Goal: Task Accomplishment & Management: Manage account settings

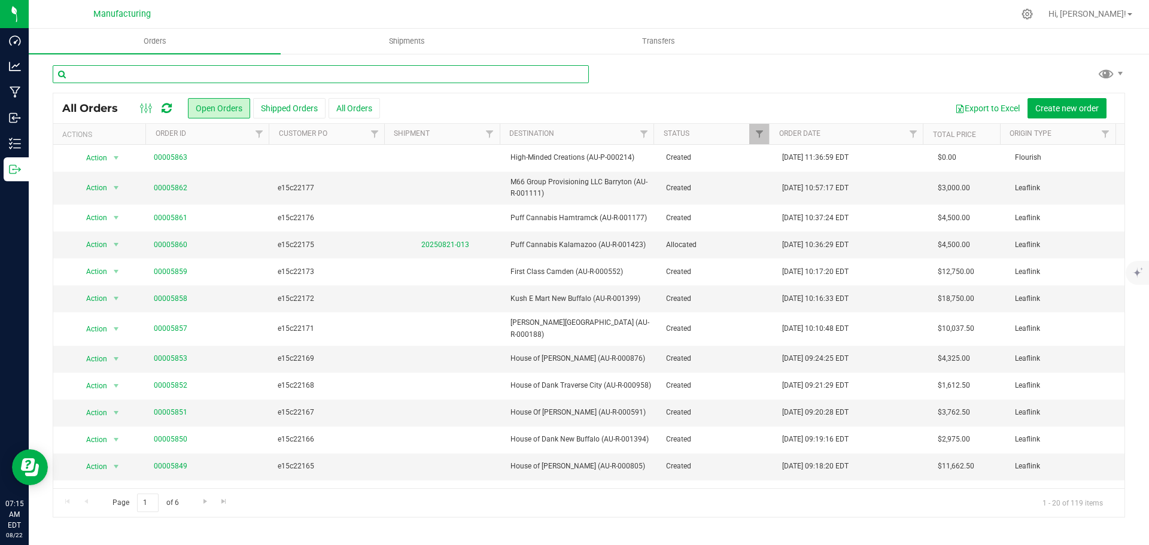
click at [108, 71] on input "text" at bounding box center [321, 74] width 536 height 18
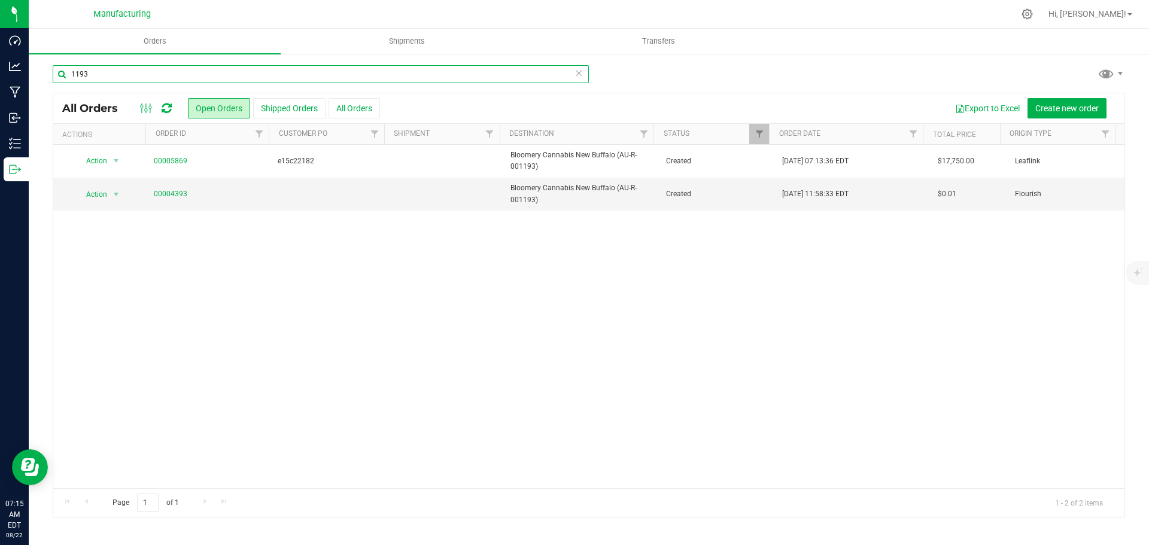
type input "1193"
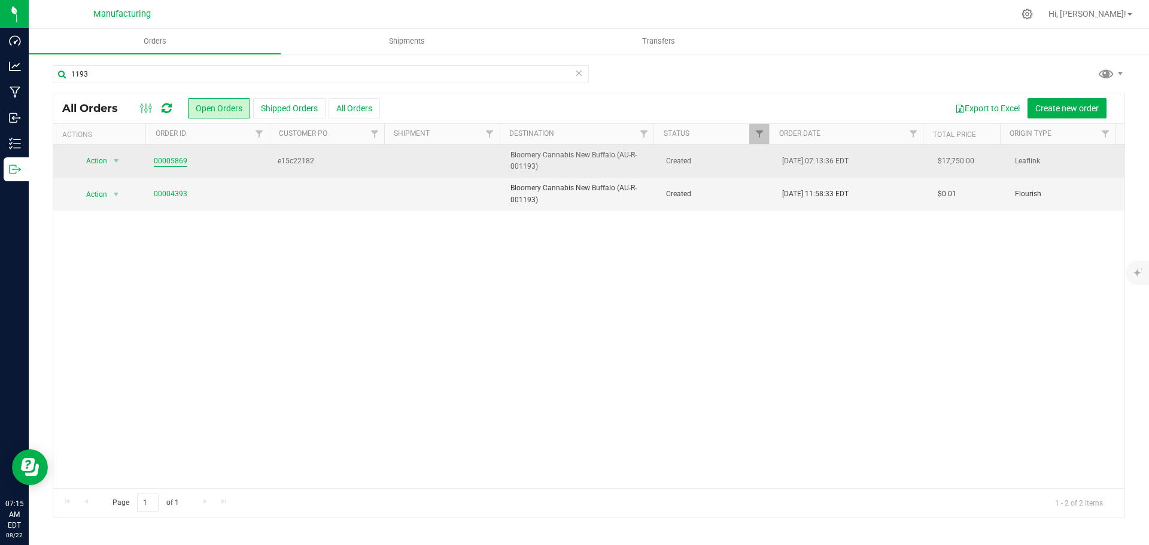
click at [184, 160] on link "00005869" at bounding box center [171, 161] width 34 height 11
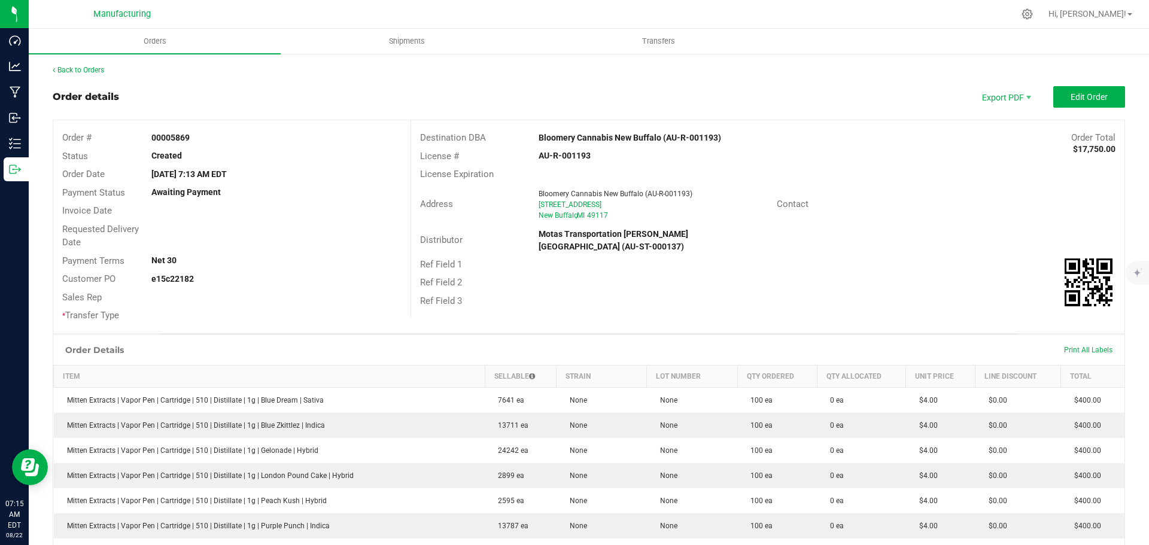
drag, startPoint x: 524, startPoint y: 133, endPoint x: 658, endPoint y: 135, distance: 133.5
click at [658, 135] on div "Destination DBA Bloomery Cannabis New Buffalo (AU-R-001193) Order Total $17,750…" at bounding box center [768, 138] width 714 height 19
copy div "Bloomery Cannabis [GEOGRAPHIC_DATA]"
click at [599, 177] on div "License Expiration" at bounding box center [768, 174] width 714 height 19
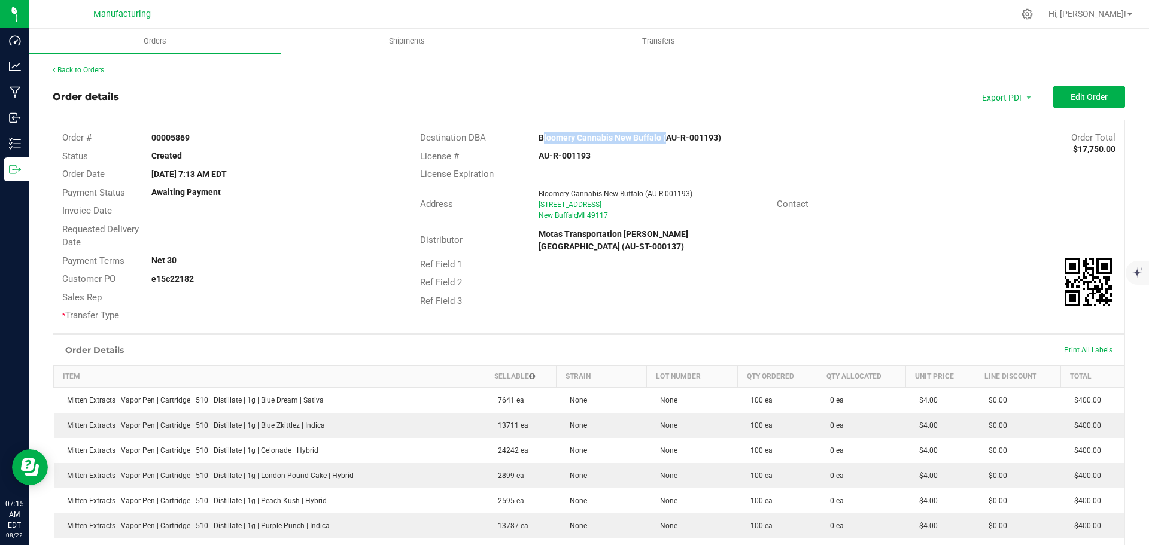
drag, startPoint x: 527, startPoint y: 135, endPoint x: 660, endPoint y: 142, distance: 133.1
click at [660, 142] on div "Bloomery Cannabis New Buffalo (AU-R-001193)" at bounding box center [679, 138] width 298 height 13
click at [877, 280] on div "Destination DBA Bloomery Cannabis New Buffalo (AU-R-001193) Order Total $17,750…" at bounding box center [768, 219] width 714 height 198
click at [930, 211] on div "Contact" at bounding box center [946, 204] width 357 height 19
click at [1073, 93] on span "Edit Order" at bounding box center [1089, 97] width 37 height 10
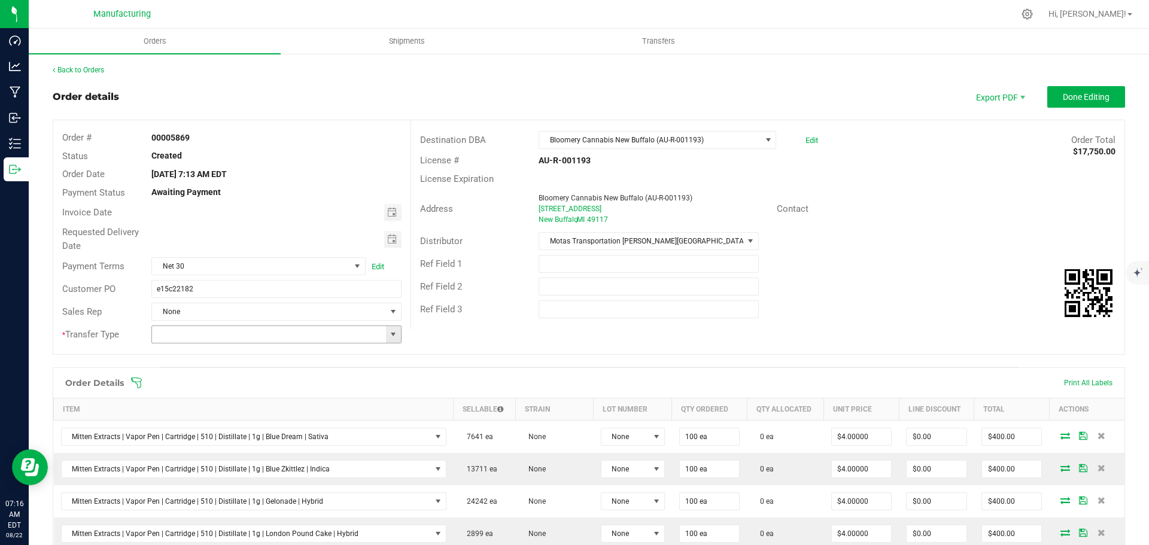
click at [394, 336] on span at bounding box center [394, 335] width 10 height 10
click at [200, 429] on li "Wholesale Transfer" at bounding box center [274, 435] width 247 height 20
type input "Wholesale Transfer"
click at [140, 382] on icon at bounding box center [136, 383] width 11 height 11
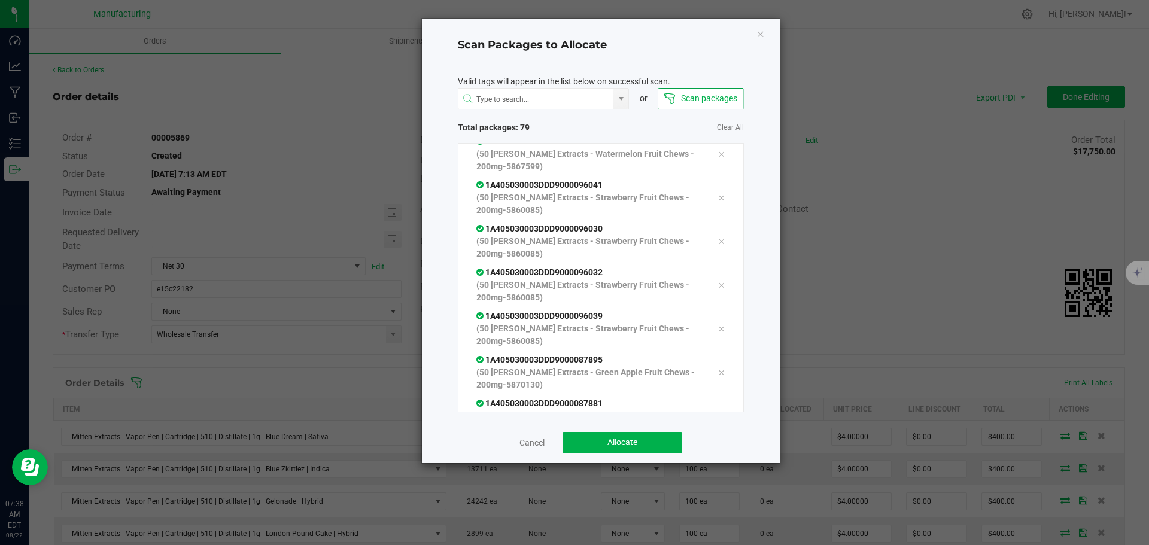
scroll to position [3195, 0]
click at [633, 442] on span "Allocate" at bounding box center [623, 443] width 30 height 10
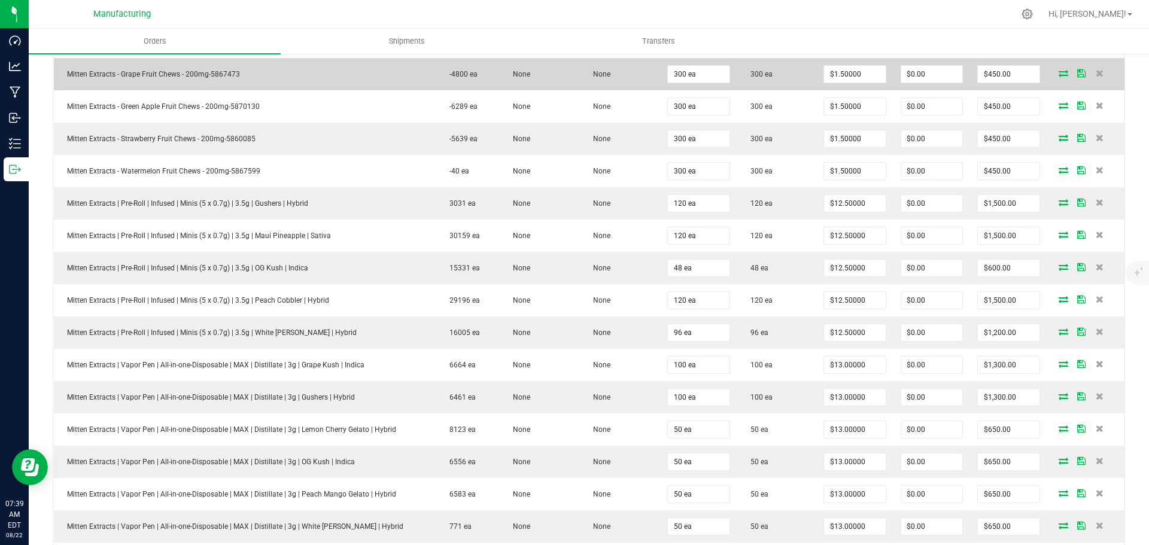
scroll to position [778, 0]
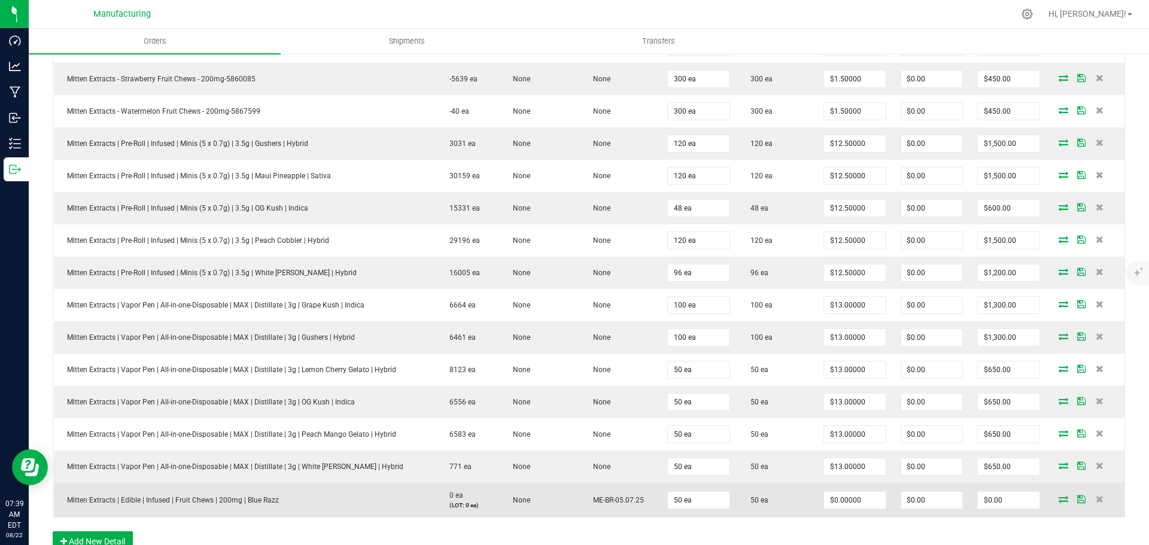
click at [1059, 497] on icon at bounding box center [1064, 499] width 10 height 7
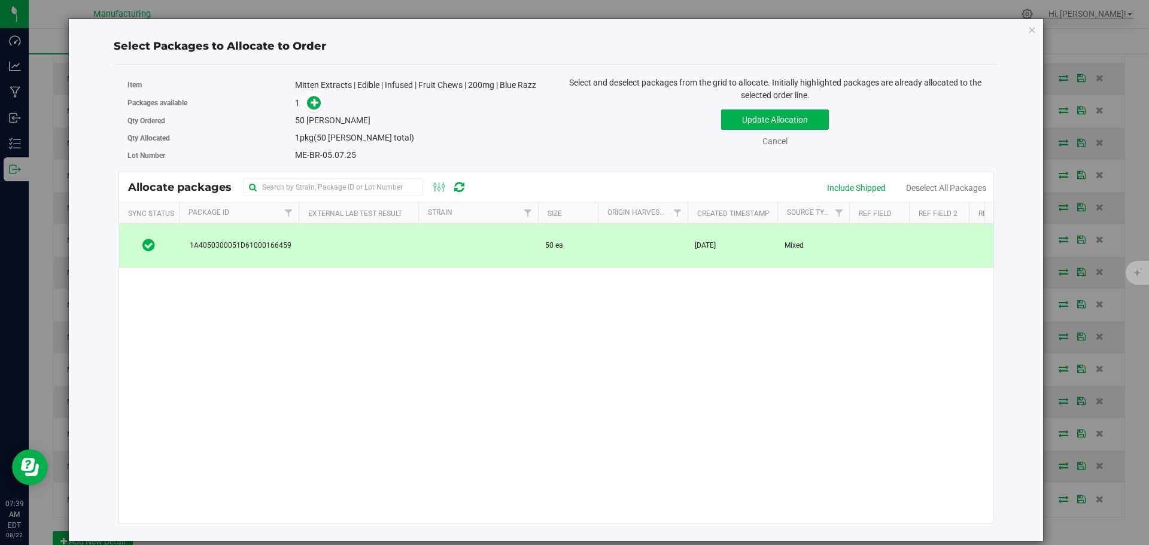
click at [366, 243] on td at bounding box center [359, 246] width 120 height 44
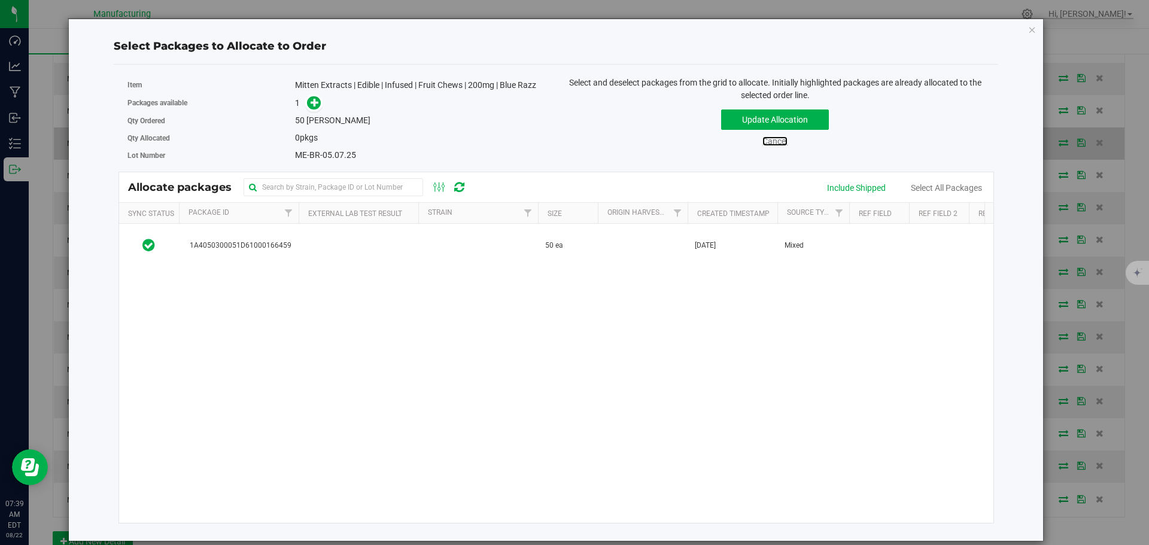
drag, startPoint x: 773, startPoint y: 141, endPoint x: 774, endPoint y: 148, distance: 7.2
click at [773, 141] on link "Cancel" at bounding box center [775, 141] width 25 height 10
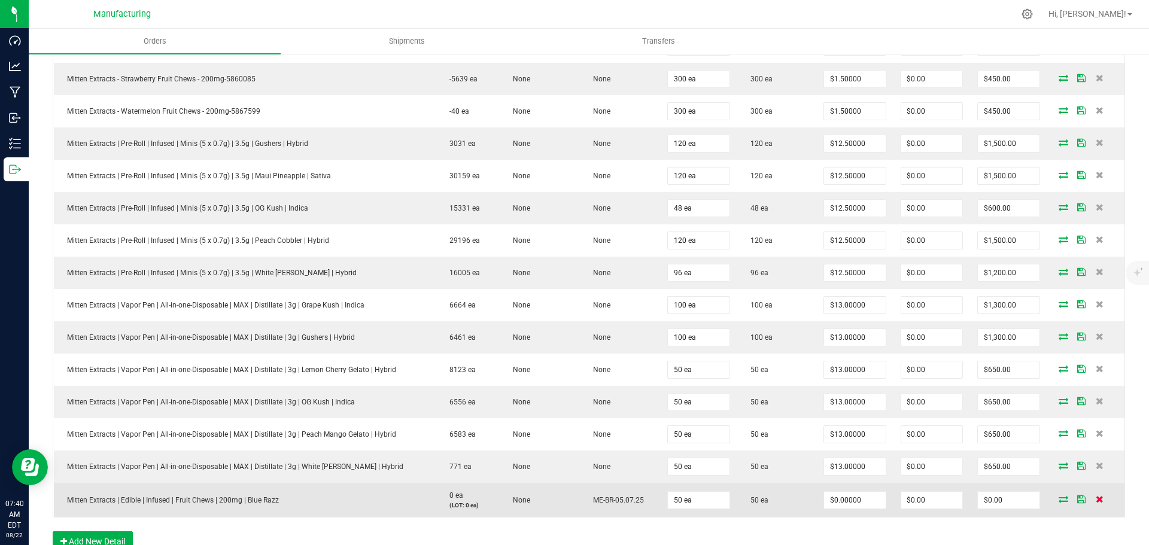
click at [1096, 500] on icon at bounding box center [1100, 499] width 8 height 7
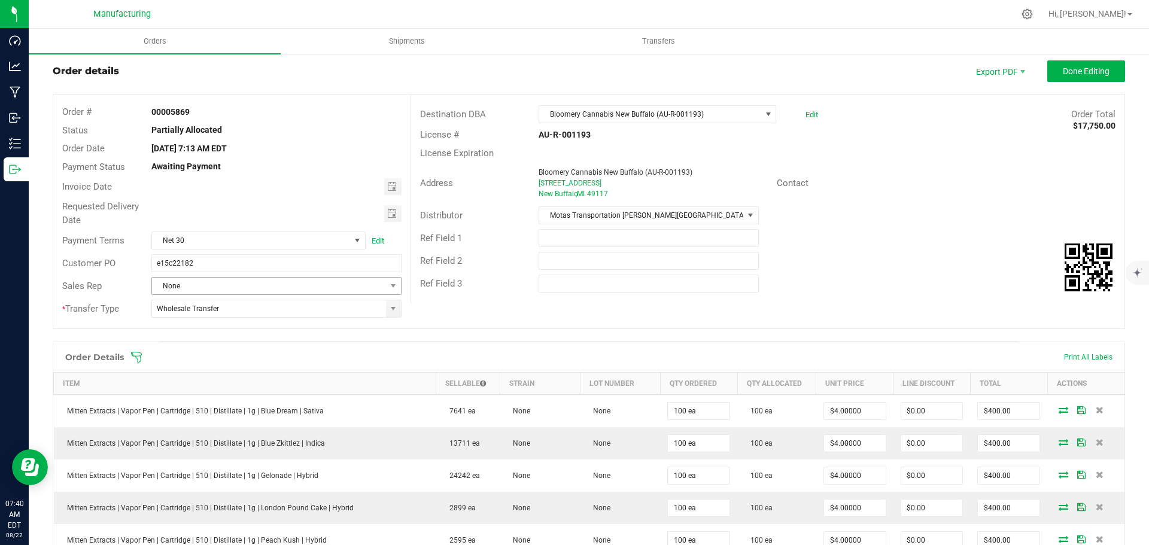
scroll to position [0, 0]
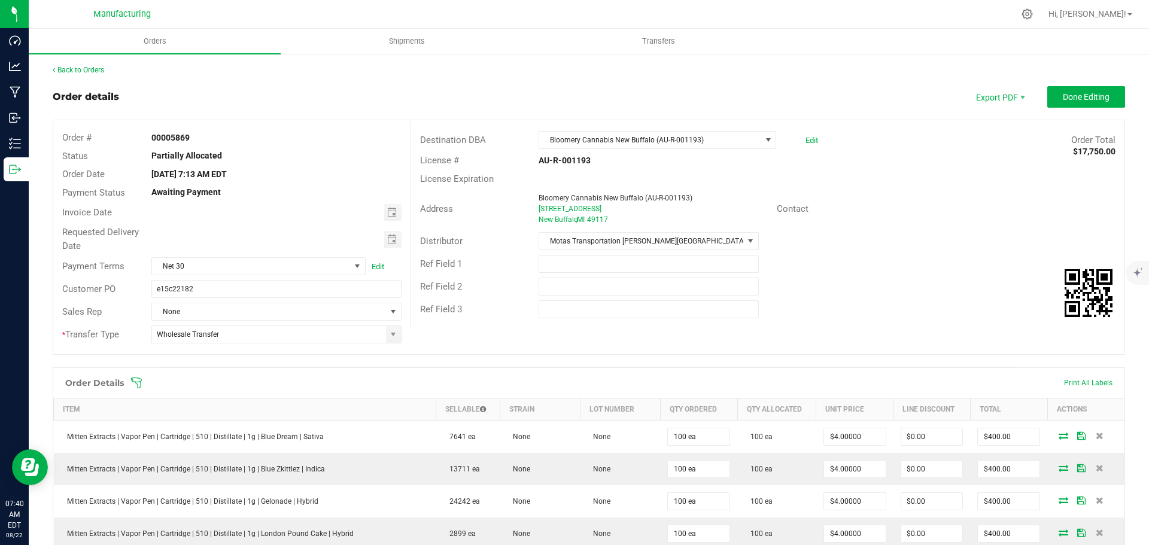
click at [135, 381] on icon at bounding box center [136, 383] width 12 height 12
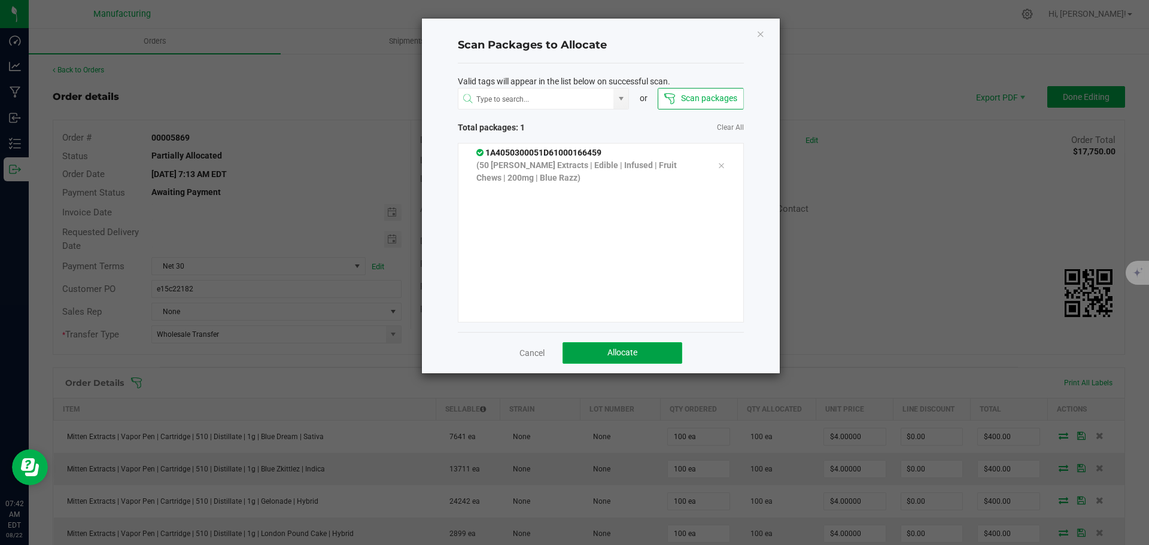
click at [657, 348] on button "Allocate" at bounding box center [623, 353] width 120 height 22
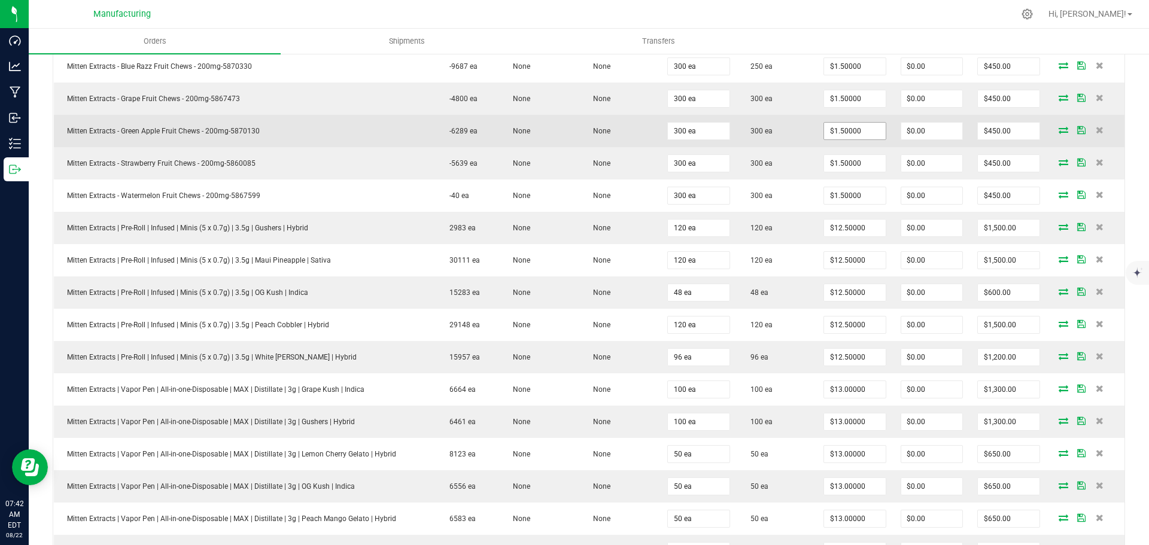
scroll to position [993, 0]
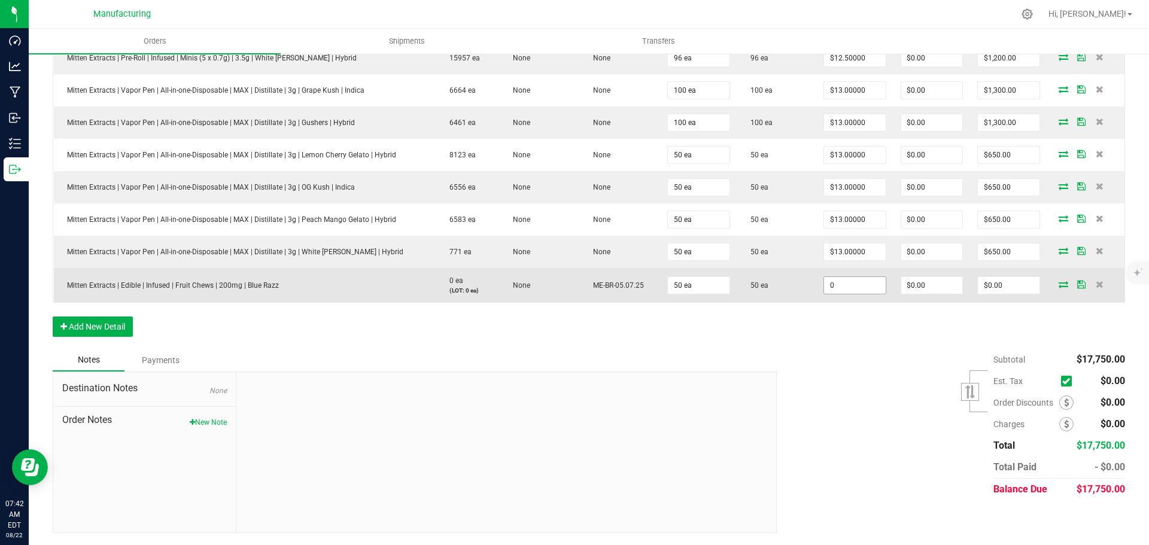
click at [846, 278] on input "0" at bounding box center [855, 285] width 62 height 17
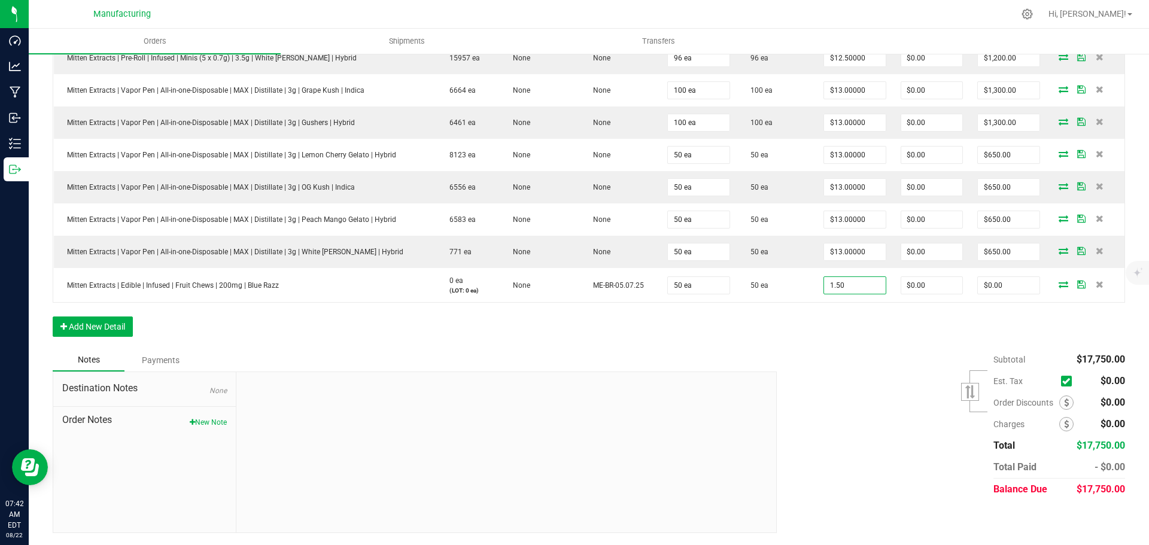
type input "$1.50000"
type input "$75.00"
click at [858, 390] on div "Subtotal $17,750.00 Est. Tax" at bounding box center [946, 424] width 357 height 151
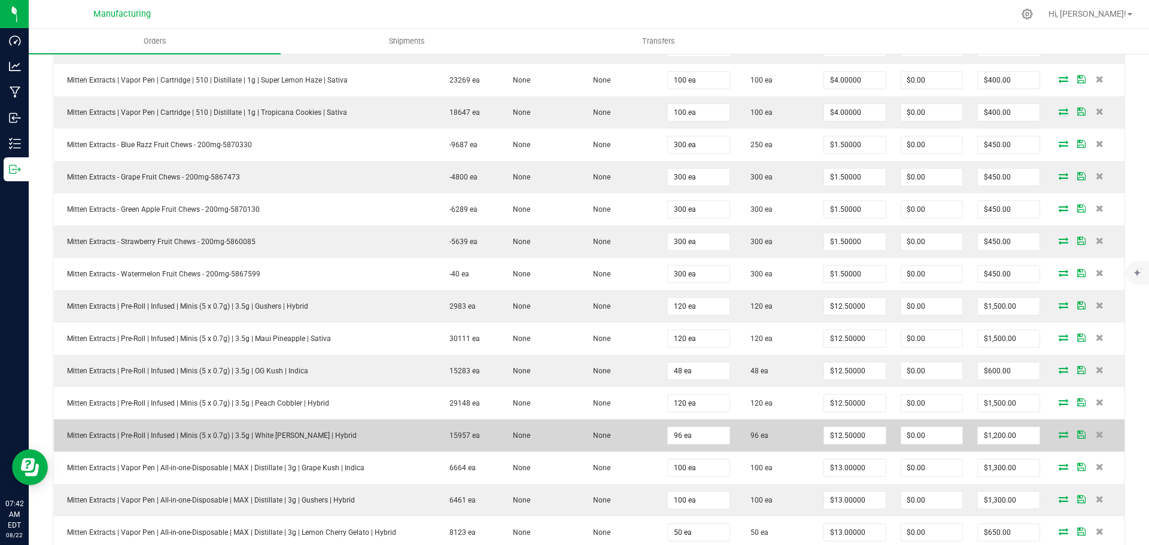
scroll to position [574, 0]
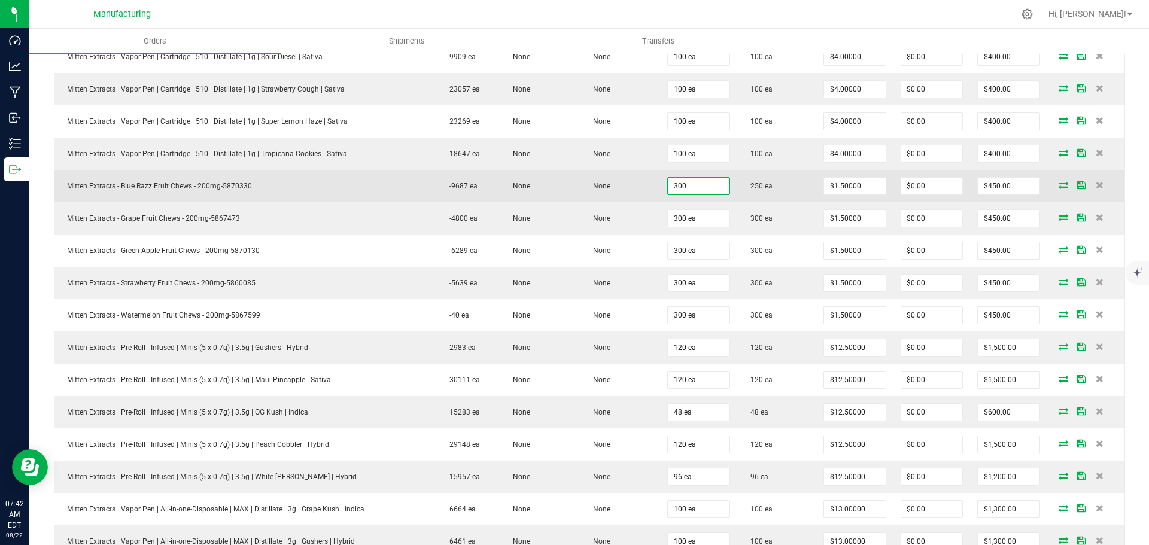
click at [678, 184] on input "300" at bounding box center [699, 186] width 62 height 17
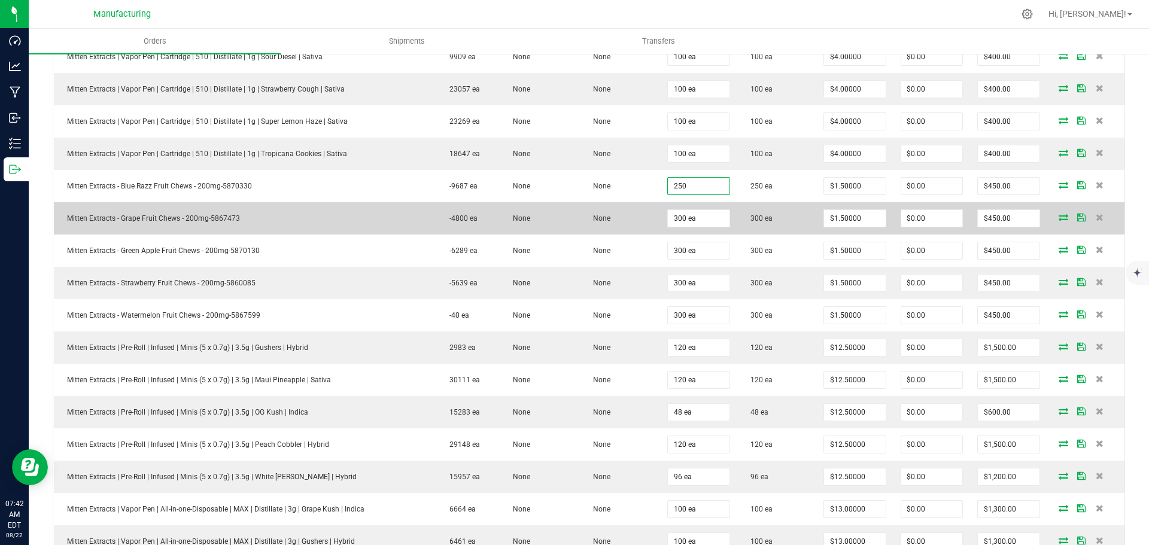
type input "250 ea"
type input "$375.00"
click at [383, 224] on td "Mitten Extracts - Grape Fruit Chews - 200mg-5867473" at bounding box center [245, 218] width 383 height 32
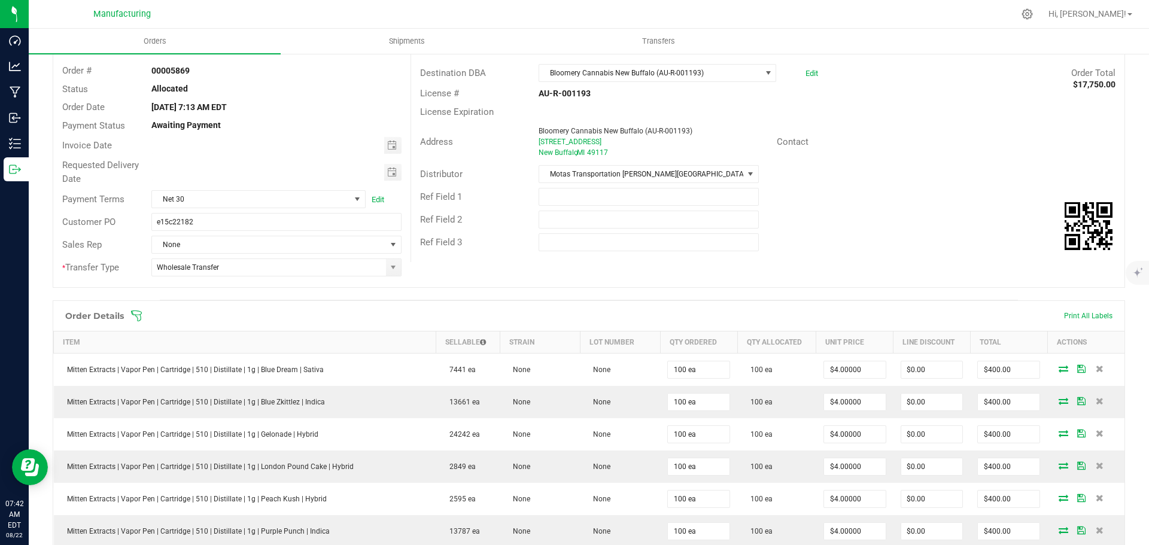
scroll to position [0, 0]
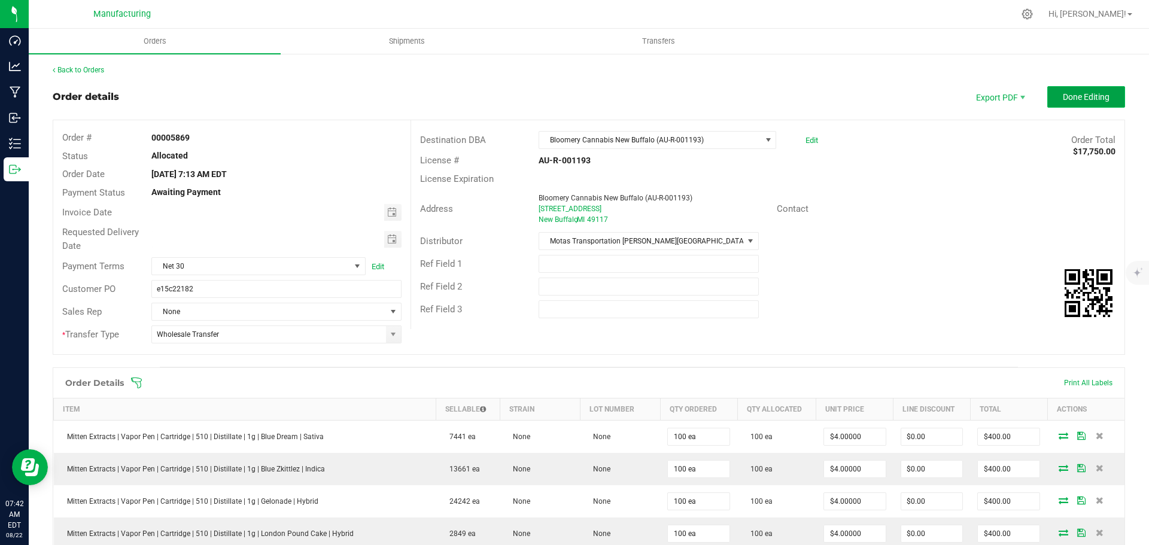
click at [1088, 94] on span "Done Editing" at bounding box center [1086, 97] width 47 height 10
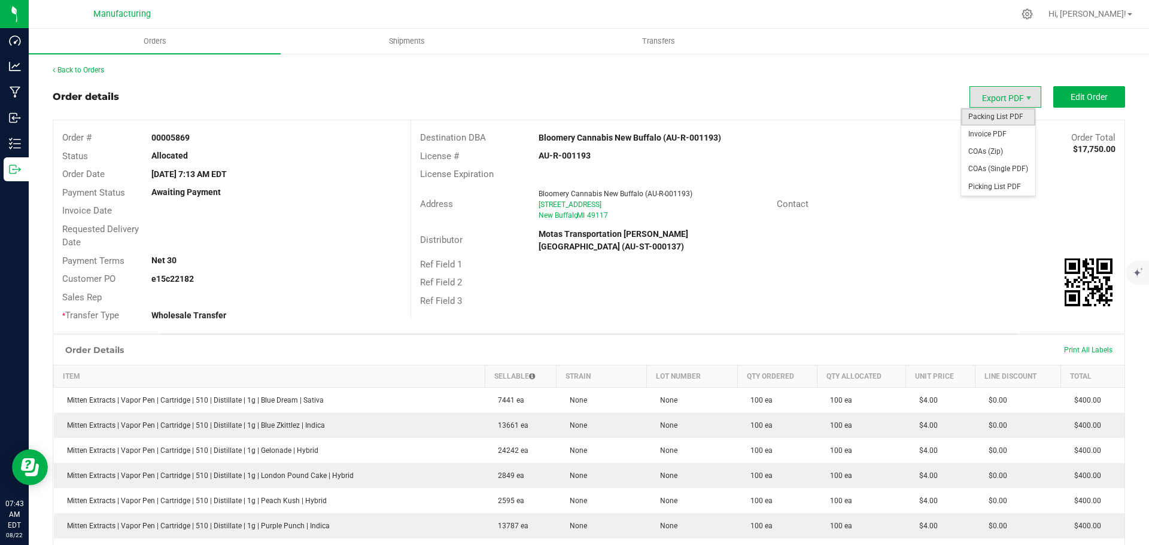
click at [996, 116] on span "Packing List PDF" at bounding box center [998, 116] width 74 height 17
click at [93, 69] on link "Back to Orders" at bounding box center [78, 70] width 51 height 8
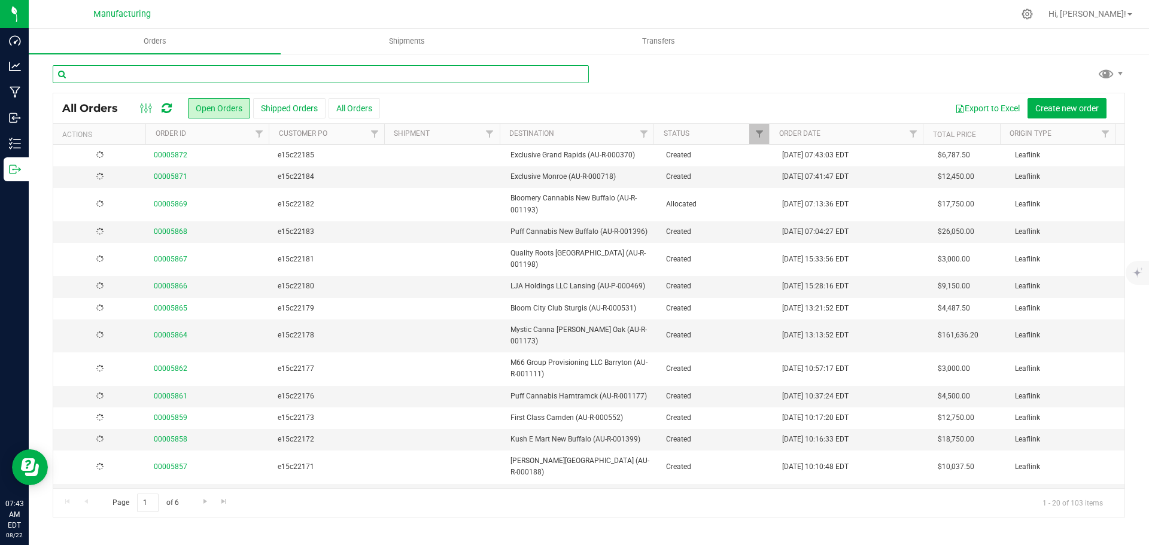
click at [124, 72] on input "text" at bounding box center [321, 74] width 536 height 18
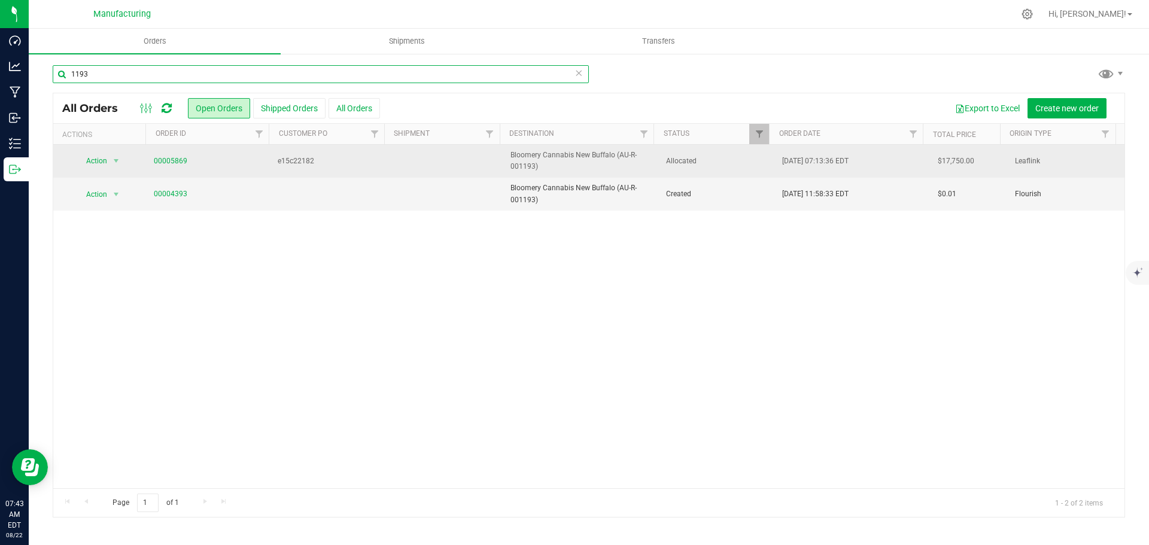
type input "1193"
click at [734, 165] on span "Allocated" at bounding box center [717, 161] width 102 height 11
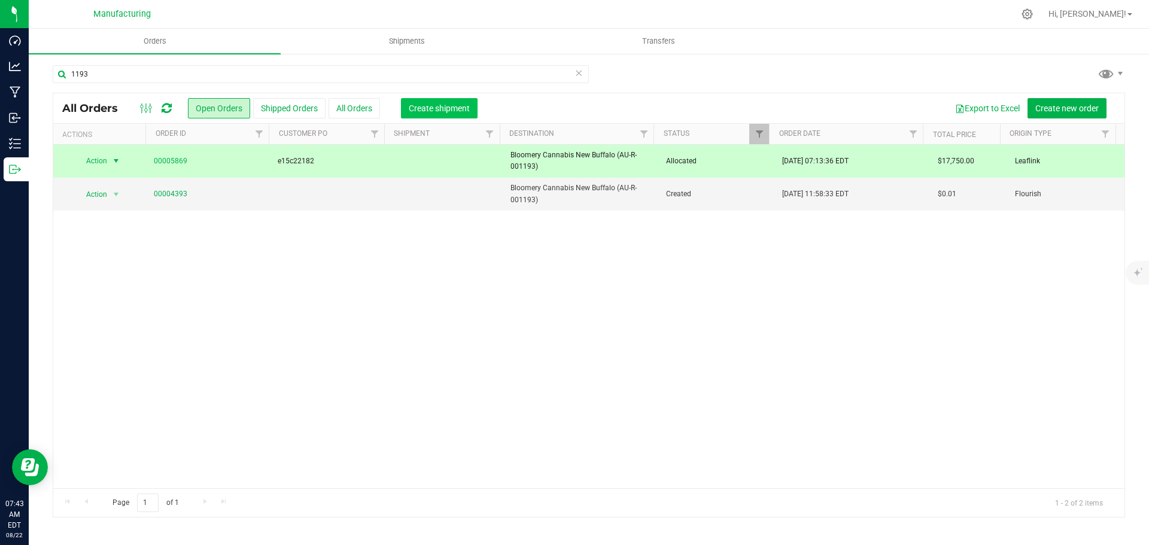
click at [448, 108] on span "Create shipment" at bounding box center [439, 109] width 61 height 10
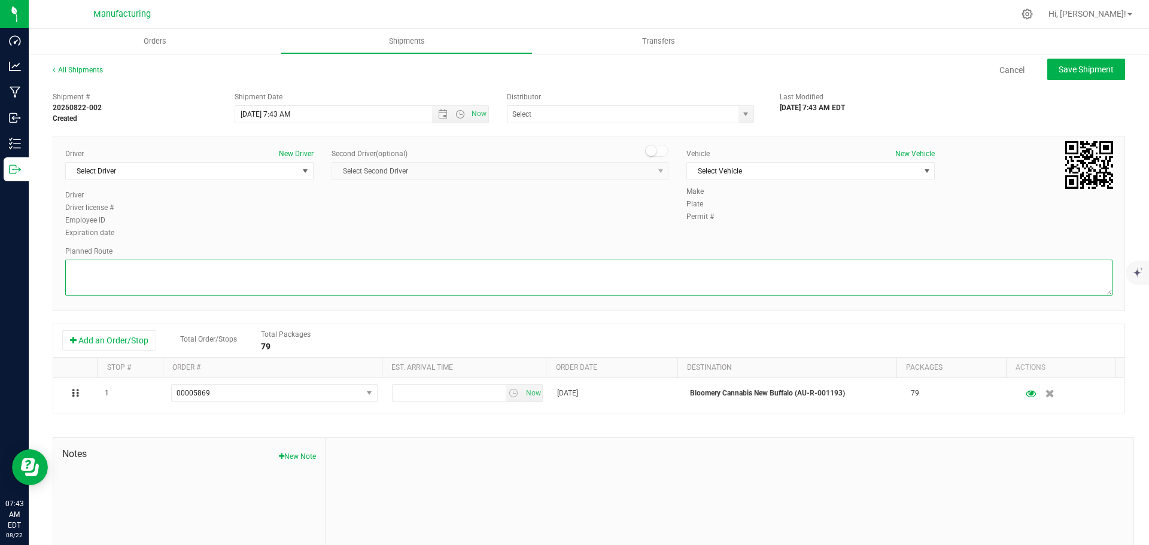
click at [934, 272] on textarea at bounding box center [589, 278] width 1048 height 36
paste textarea "Head south 240 ft Turn right 325 ft Turn right 407 ft Turn right toward [PERSON…"
type textarea "Head south 240 ft Turn right 325 ft Turn right 407 ft Turn right toward [PERSON…"
click at [301, 168] on span "select" at bounding box center [306, 171] width 10 height 10
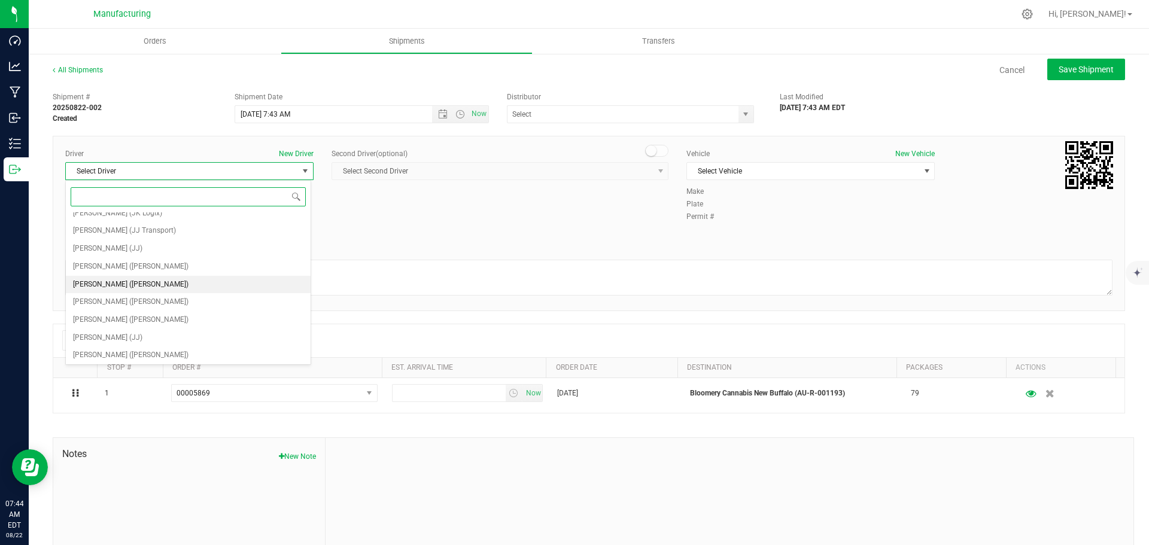
scroll to position [63, 0]
click at [124, 336] on span "[PERSON_NAME] (JJ)" at bounding box center [107, 337] width 69 height 16
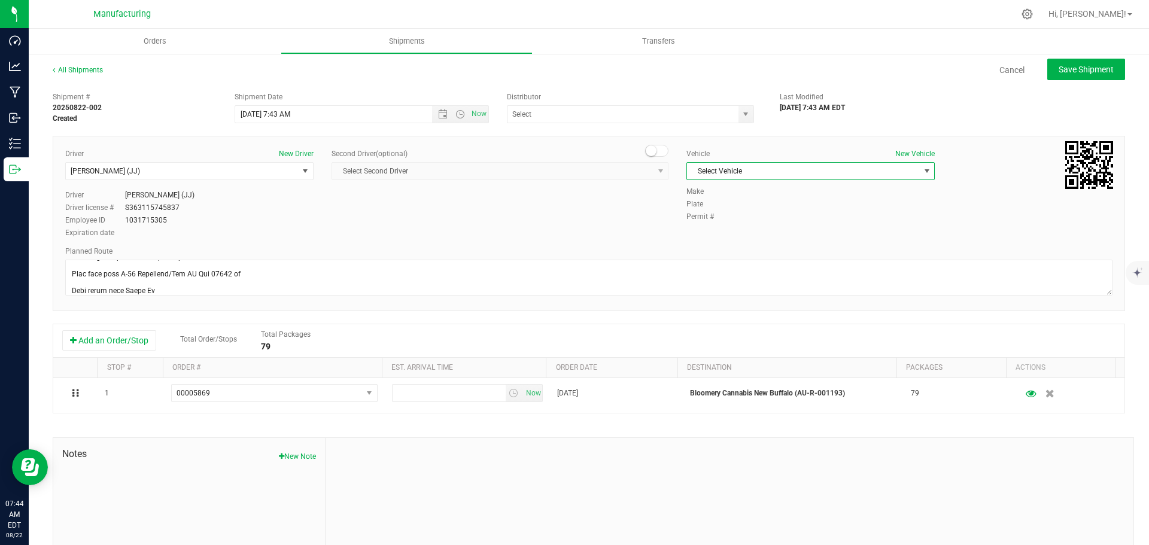
click at [707, 171] on span "Select Vehicle" at bounding box center [803, 171] width 232 height 17
click at [718, 207] on li "International (JJ)" at bounding box center [804, 210] width 245 height 18
click at [741, 118] on span "select" at bounding box center [746, 115] width 10 height 10
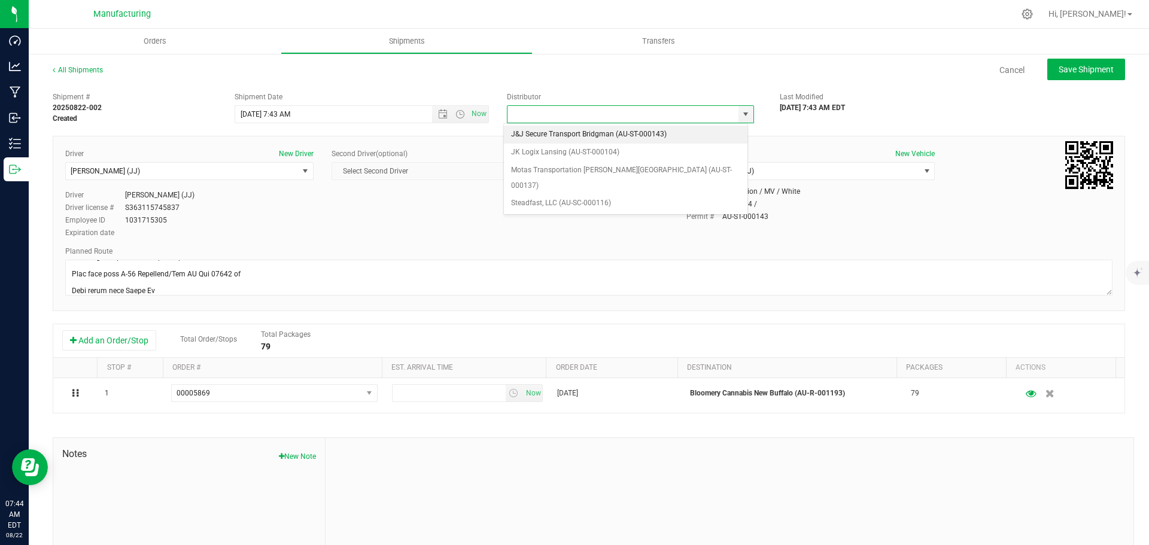
click at [538, 135] on li "J&J Secure Transport Bridgman (AU-ST-000143)" at bounding box center [626, 135] width 244 height 18
type input "J&J Secure Transport Bridgman (AU-ST-000143)"
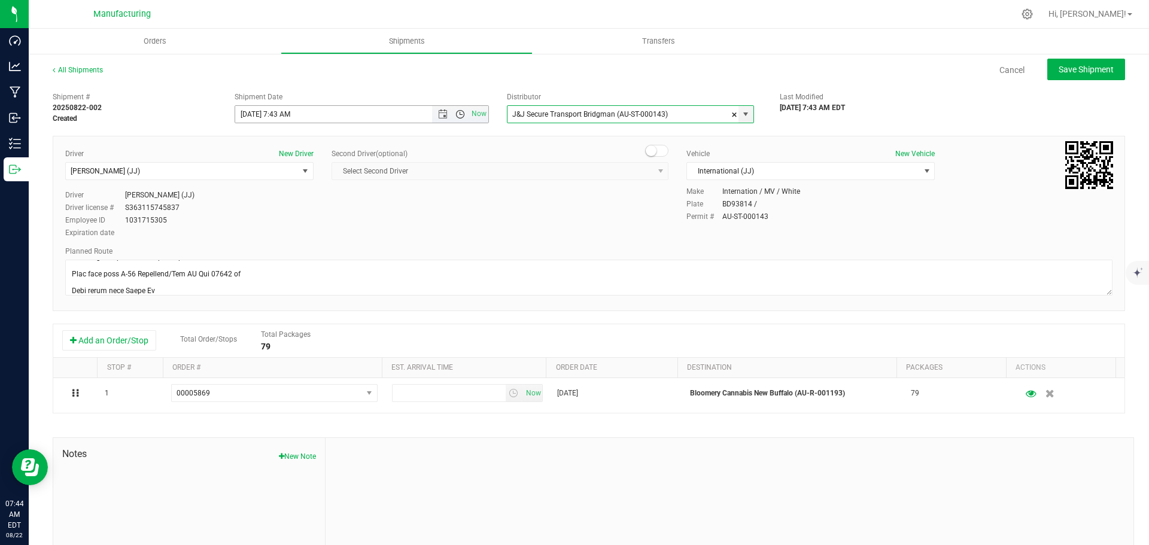
click at [456, 115] on span "Open the time view" at bounding box center [461, 115] width 10 height 10
click at [274, 237] on li "11:00 AM" at bounding box center [358, 233] width 250 height 16
click at [1097, 66] on span "Save Shipment" at bounding box center [1086, 70] width 55 height 10
type input "[DATE] 3:00 PM"
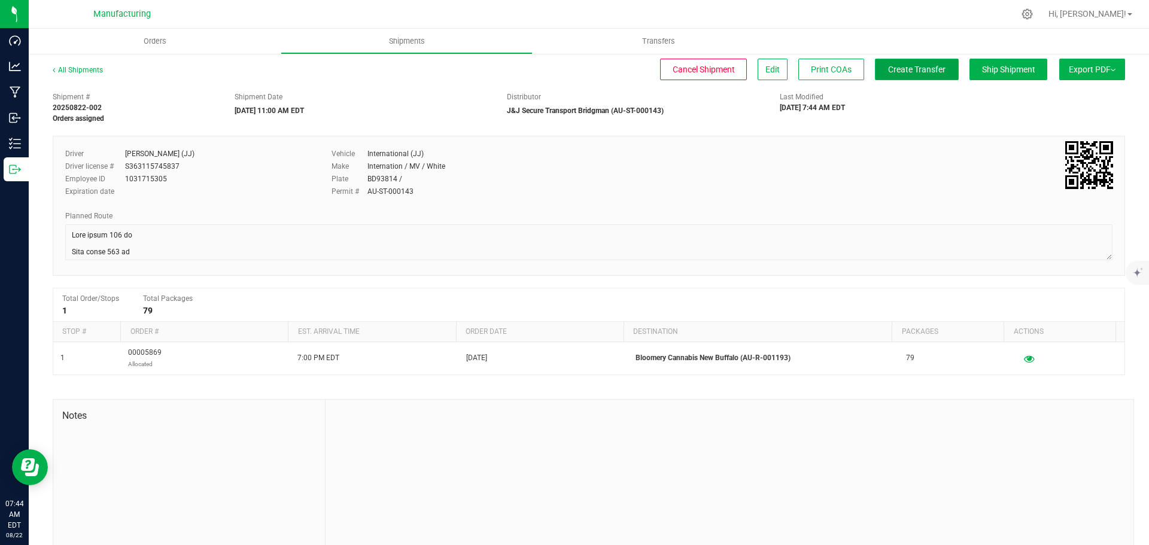
click at [906, 66] on span "Create Transfer" at bounding box center [916, 70] width 57 height 10
click at [150, 38] on span "Orders" at bounding box center [155, 41] width 55 height 11
